Goal: Task Accomplishment & Management: Use online tool/utility

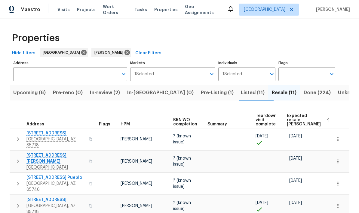
click at [241, 96] on span "Listed (11)" at bounding box center [253, 93] width 24 height 8
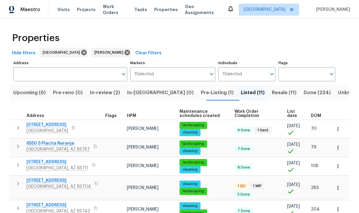
click at [58, 127] on span "7051 E Rosewood St" at bounding box center [46, 125] width 41 height 6
click at [268, 98] on button "Resale (11)" at bounding box center [284, 93] width 32 height 16
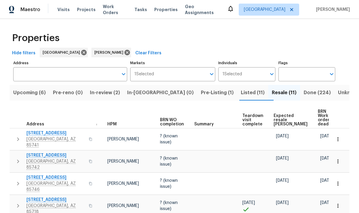
scroll to position [0, 13]
click at [338, 137] on icon "button" at bounding box center [338, 140] width 6 height 6
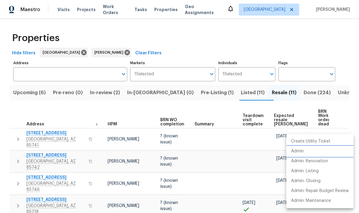
click at [304, 152] on li "Admin" at bounding box center [319, 152] width 67 height 10
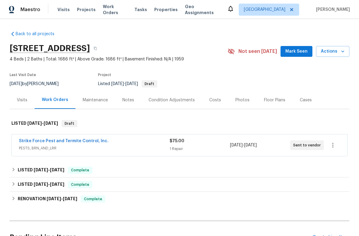
click at [117, 146] on span "PESTS, BRN_AND_LRR" at bounding box center [94, 148] width 151 height 6
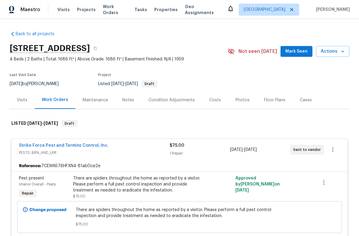
click at [147, 153] on span "PESTS, BRN_AND_LRR" at bounding box center [94, 153] width 151 height 6
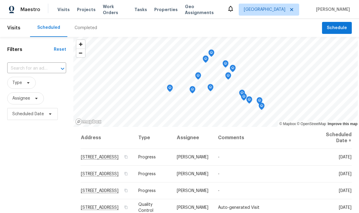
scroll to position [24, 0]
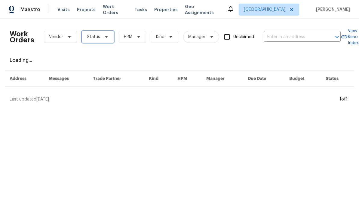
click at [104, 38] on icon at bounding box center [106, 37] width 5 height 5
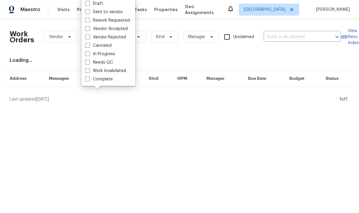
click at [109, 61] on label "Needs QC" at bounding box center [99, 63] width 28 height 6
click at [89, 61] on input "Needs QC" at bounding box center [87, 62] width 4 height 4
checkbox input "true"
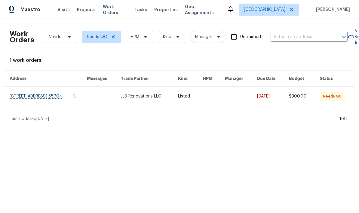
click at [334, 94] on link at bounding box center [339, 96] width 39 height 19
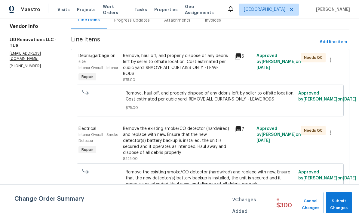
scroll to position [66, 0]
click at [201, 155] on div "Remove the existing smoke/CO detector (hardwired) and replace with new. Ensure …" at bounding box center [177, 141] width 108 height 30
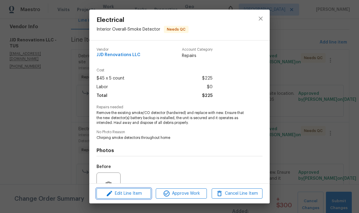
click at [129, 196] on span "Edit Line Item" at bounding box center [123, 194] width 51 height 8
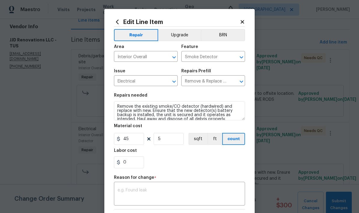
click at [248, 17] on div "Edit Line Item Repair Upgrade BRN Area Interior Overall ​ Feature Smoke Detecto…" at bounding box center [179, 151] width 150 height 284
click at [240, 22] on icon at bounding box center [242, 21] width 5 height 5
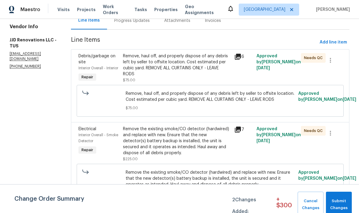
click at [241, 134] on icon at bounding box center [237, 129] width 7 height 7
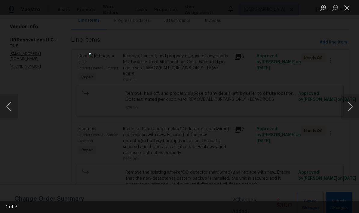
click at [348, 110] on button "Next image" at bounding box center [350, 107] width 18 height 24
click at [347, 112] on button "Next image" at bounding box center [350, 107] width 18 height 24
click at [346, 112] on button "Next image" at bounding box center [350, 107] width 18 height 24
click at [346, 114] on button "Next image" at bounding box center [350, 107] width 18 height 24
click at [346, 113] on button "Next image" at bounding box center [350, 107] width 18 height 24
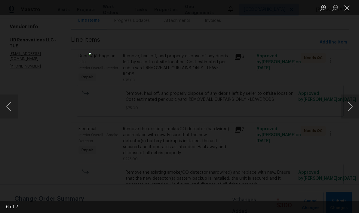
click at [346, 113] on button "Next image" at bounding box center [350, 107] width 18 height 24
click at [333, 148] on div "Lightbox" at bounding box center [179, 106] width 359 height 213
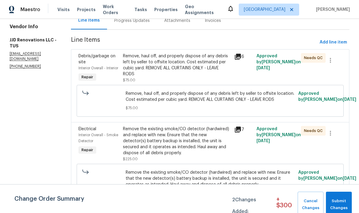
click at [198, 156] on div "Remove the existing smoke/CO detector (hardwired) and replace with new. Ensure …" at bounding box center [177, 141] width 108 height 30
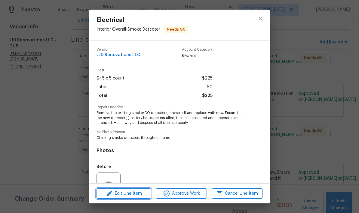
click at [126, 197] on span "Edit Line Item" at bounding box center [123, 194] width 51 height 8
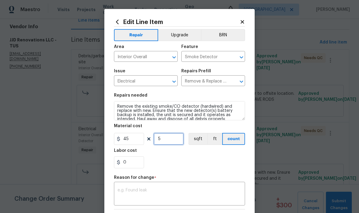
click at [177, 143] on input "5" at bounding box center [169, 139] width 30 height 12
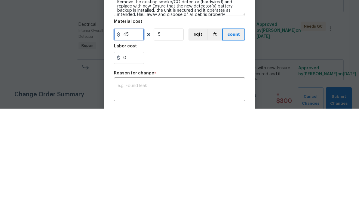
click at [135, 133] on input "45" at bounding box center [129, 139] width 30 height 12
type input "25"
click at [186, 157] on div "0" at bounding box center [179, 163] width 131 height 12
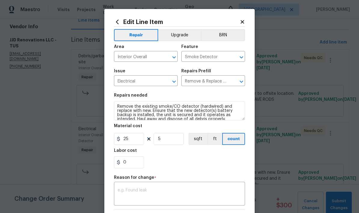
click at [184, 195] on textarea at bounding box center [180, 195] width 124 height 13
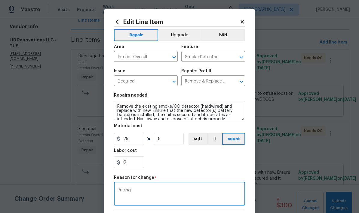
type textarea "Pricing."
click at [211, 171] on section "Repairs needed Remove the existing smoke/CO detector (hardwired) and replace wi…" at bounding box center [179, 131] width 131 height 82
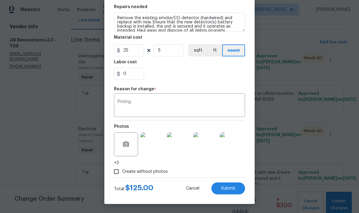
scroll to position [90, 0]
click at [229, 189] on span "Submit" at bounding box center [228, 189] width 14 height 5
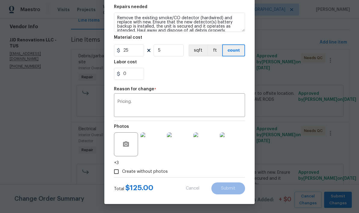
type input "45"
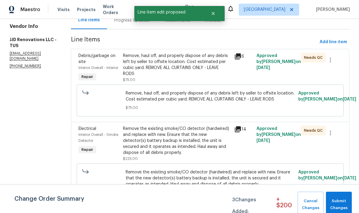
scroll to position [66, 0]
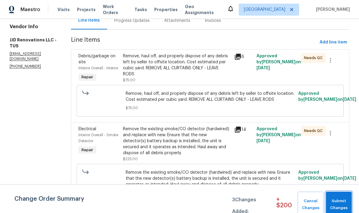
click at [340, 202] on span "Submit Changes" at bounding box center [339, 205] width 20 height 14
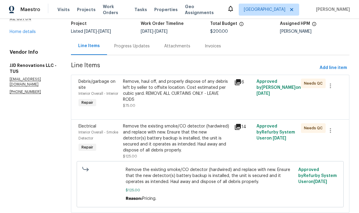
scroll to position [24, 0]
click at [275, 196] on div "Reason: Pricing." at bounding box center [210, 199] width 169 height 6
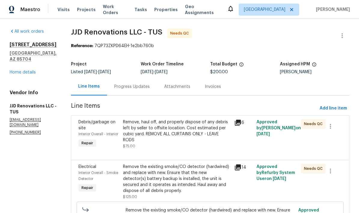
scroll to position [0, 0]
click at [200, 119] on div "Remove, haul off, and properly dispose of any debris left by seller to offsite …" at bounding box center [177, 131] width 108 height 24
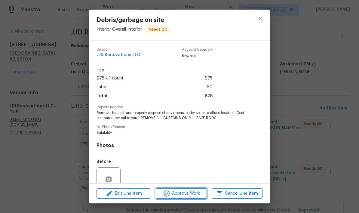
click at [189, 195] on span "Approve Work" at bounding box center [181, 194] width 47 height 8
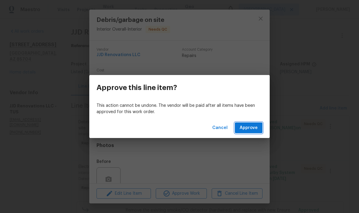
click at [257, 130] on span "Approve" at bounding box center [249, 128] width 18 height 8
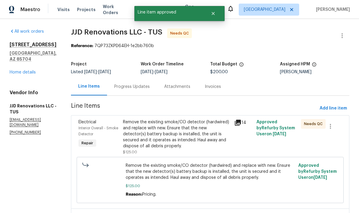
click at [201, 119] on div "Remove the existing smoke/CO detector (hardwired) and replace with new. Ensure …" at bounding box center [177, 134] width 108 height 30
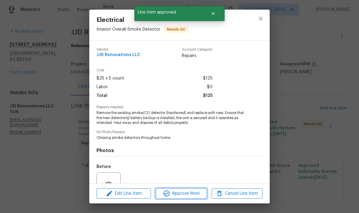
click at [186, 198] on button "Approve Work" at bounding box center [181, 194] width 51 height 11
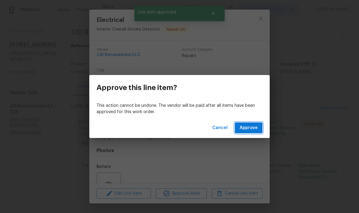
click at [256, 130] on span "Approve" at bounding box center [249, 128] width 18 height 8
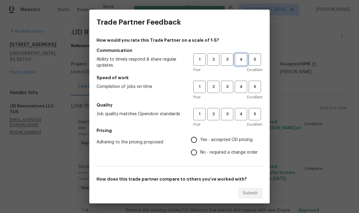
click at [240, 59] on span "4" at bounding box center [240, 59] width 11 height 7
click at [243, 87] on span "4" at bounding box center [240, 87] width 11 height 7
click at [243, 115] on span "4" at bounding box center [240, 114] width 11 height 7
click at [223, 141] on span "Yes - accepted OD pricing" at bounding box center [226, 140] width 52 height 6
click at [200, 141] on input "Yes - accepted OD pricing" at bounding box center [194, 140] width 13 height 13
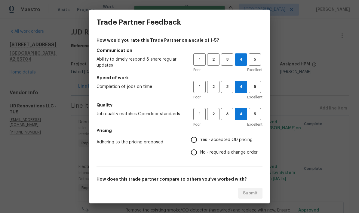
radio input "true"
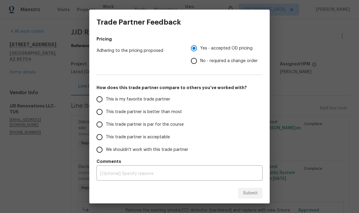
scroll to position [92, 0]
click at [172, 115] on span "This trade partner is better than most" at bounding box center [144, 112] width 76 height 6
click at [106, 115] on input "This trade partner is better than most" at bounding box center [99, 112] width 13 height 13
click at [251, 194] on span "Submit" at bounding box center [250, 194] width 15 height 8
radio input "true"
